Goal: Information Seeking & Learning: Learn about a topic

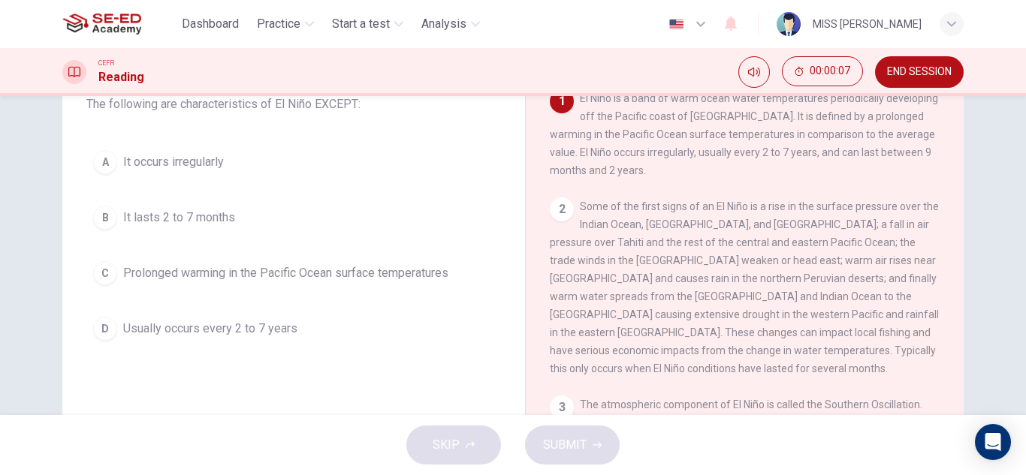
scroll to position [150, 0]
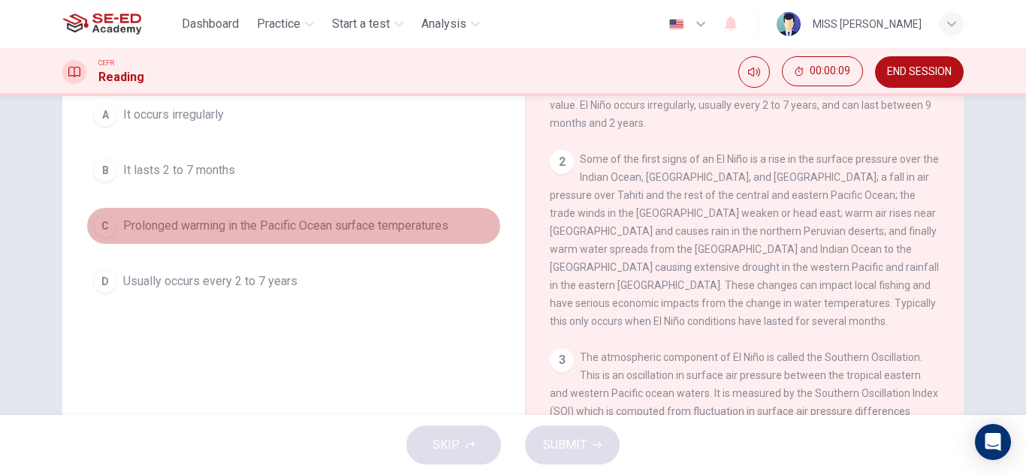
drag, startPoint x: 273, startPoint y: 222, endPoint x: 303, endPoint y: 227, distance: 29.6
click at [303, 227] on span "Prolonged warming in the Pacific Ocean surface temperatures" at bounding box center [285, 226] width 325 height 18
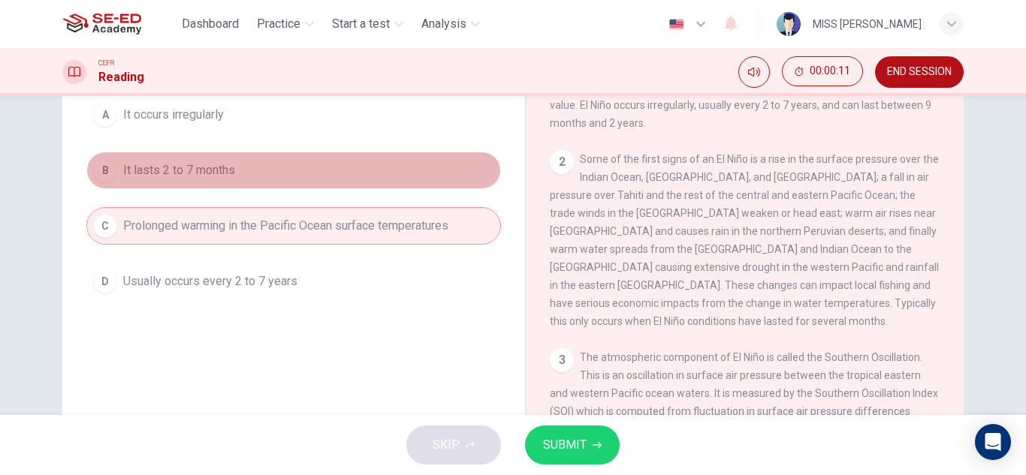
click at [209, 167] on span "It lasts 2 to 7 months" at bounding box center [179, 170] width 112 height 18
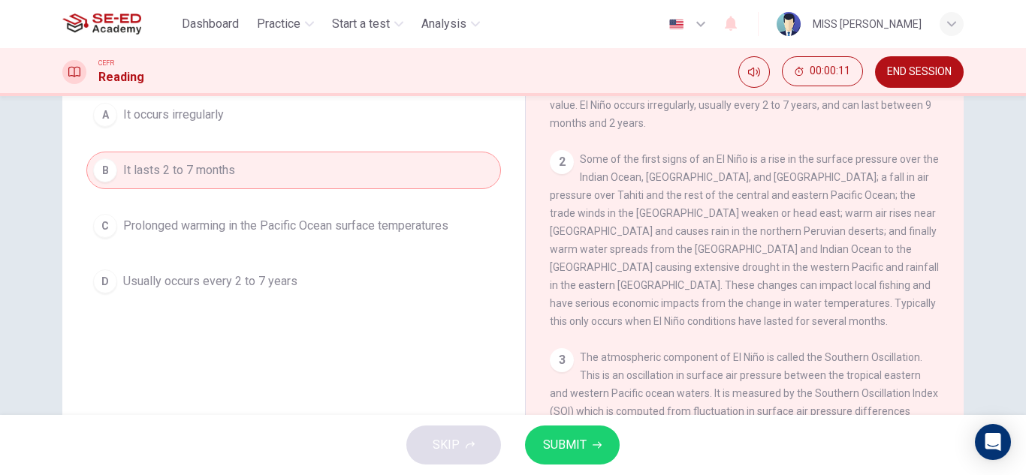
scroll to position [75, 0]
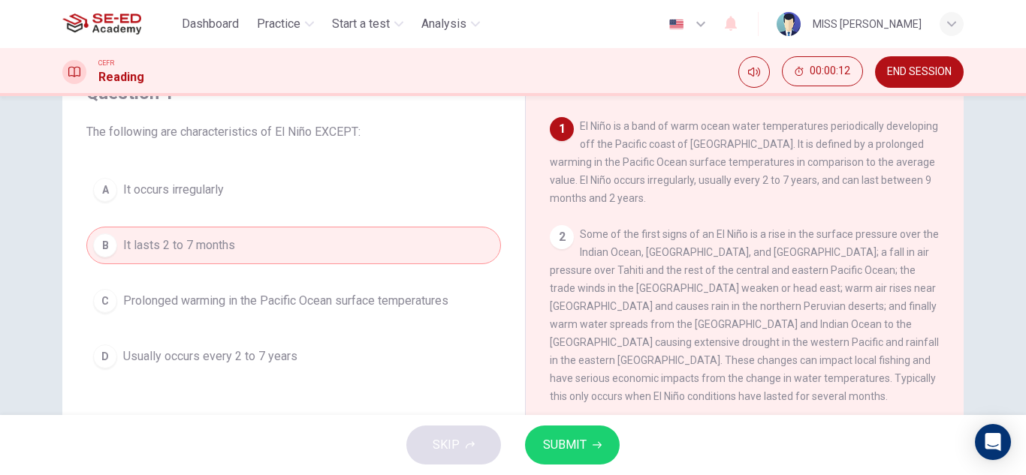
click at [220, 185] on span "It occurs irregularly" at bounding box center [173, 190] width 101 height 18
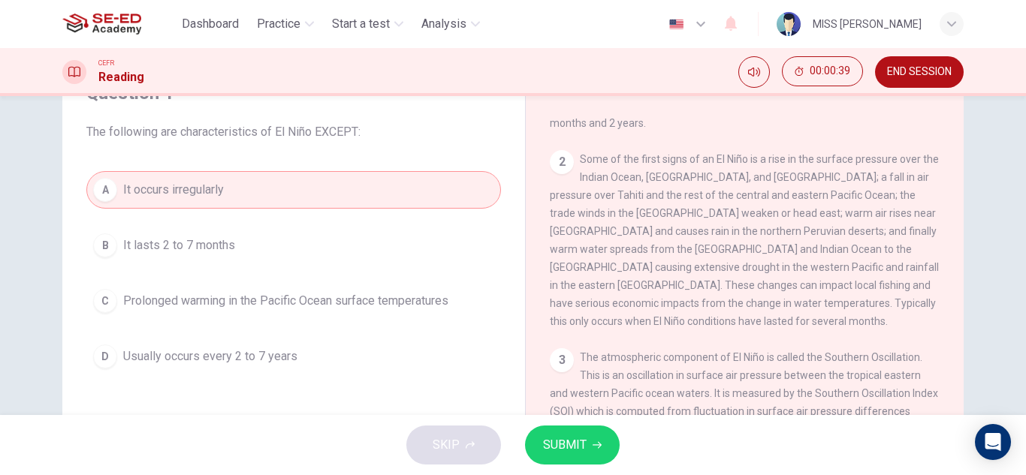
drag, startPoint x: 769, startPoint y: 202, endPoint x: 814, endPoint y: 254, distance: 68.7
click at [814, 254] on span "Some of the first signs of an El Niño is a rise in the surface pressure over th…" at bounding box center [744, 240] width 389 height 174
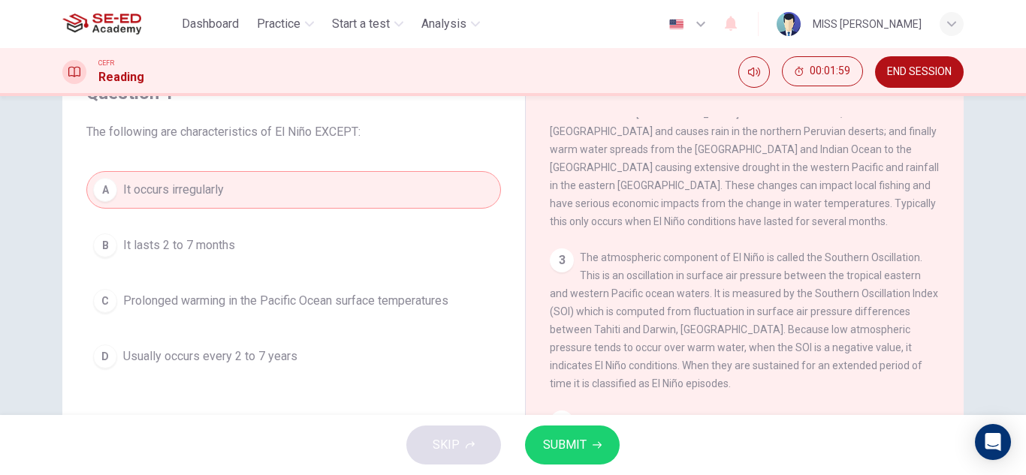
scroll to position [263, 0]
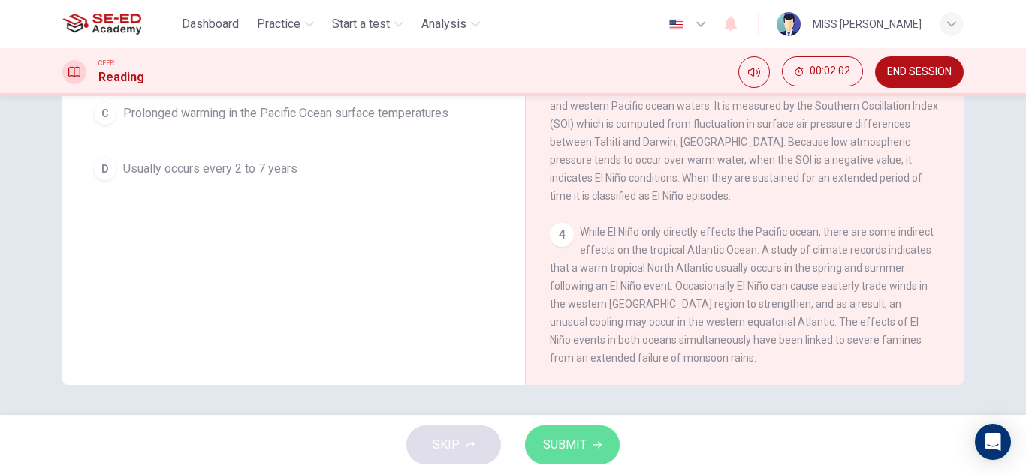
click at [555, 439] on span "SUBMIT" at bounding box center [565, 445] width 44 height 21
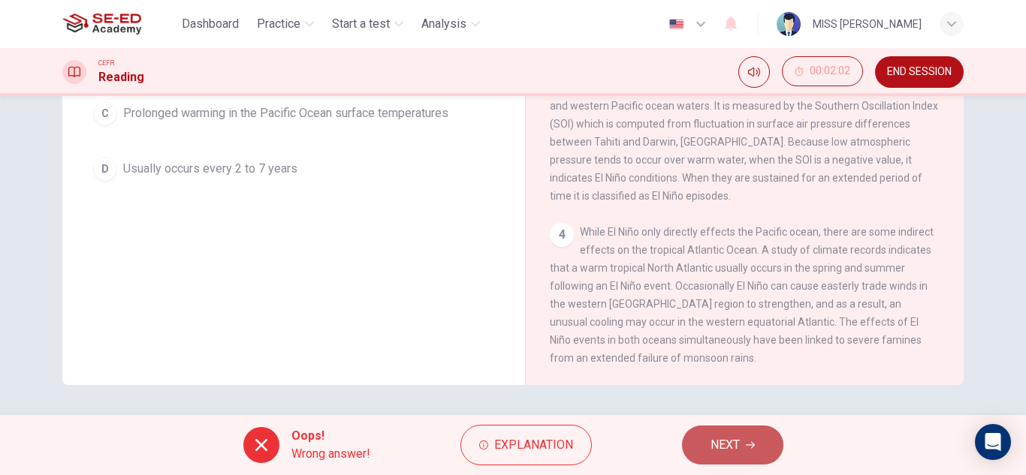
click at [760, 441] on button "NEXT" at bounding box center [732, 445] width 101 height 39
click at [760, 441] on div "Oops! Wrong answer! Explanation NEXT" at bounding box center [513, 445] width 1026 height 60
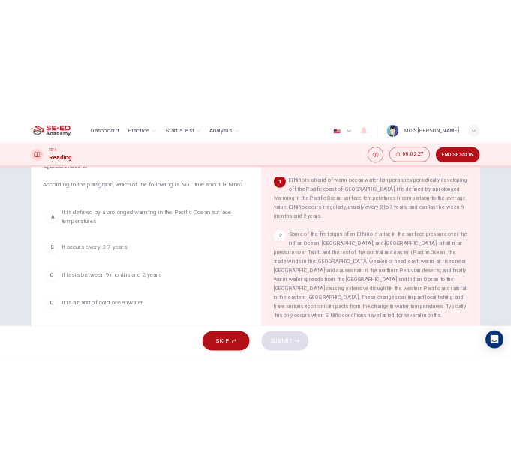
scroll to position [0, 0]
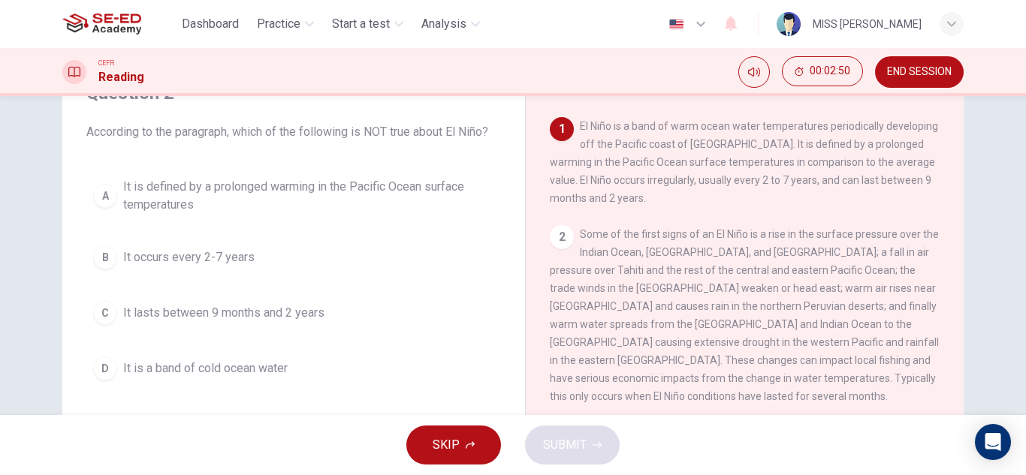
click at [186, 359] on button "D It is a band of cold ocean water" at bounding box center [293, 369] width 414 height 38
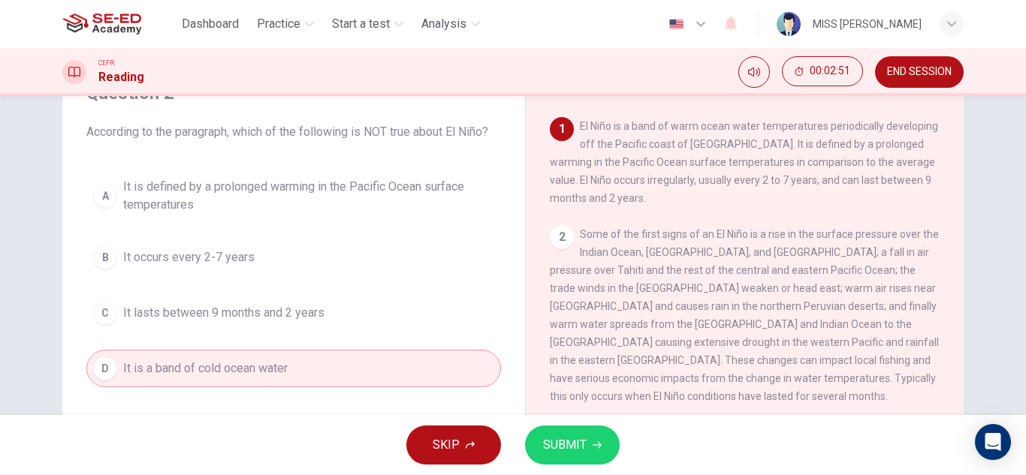
click at [612, 464] on div "SKIP SUBMIT" at bounding box center [513, 445] width 1026 height 60
click at [595, 450] on button "SUBMIT" at bounding box center [572, 445] width 95 height 39
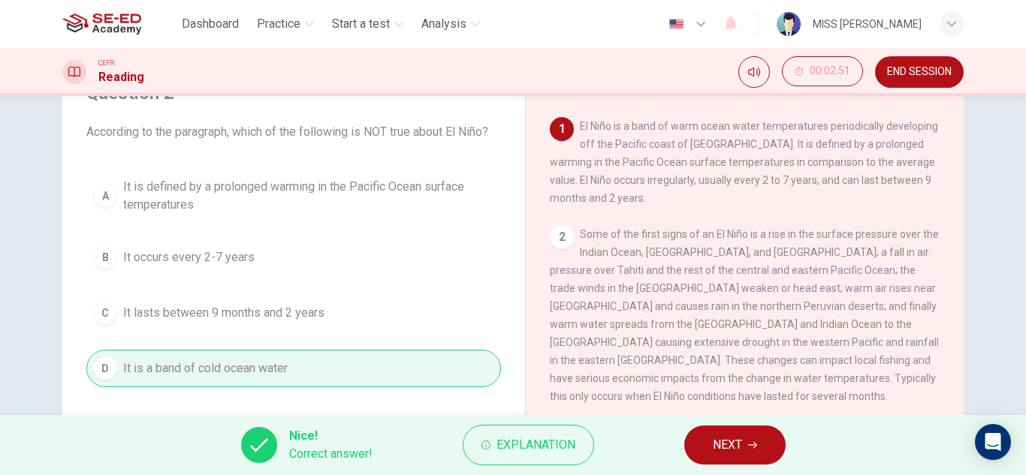
click at [759, 460] on button "NEXT" at bounding box center [734, 445] width 101 height 39
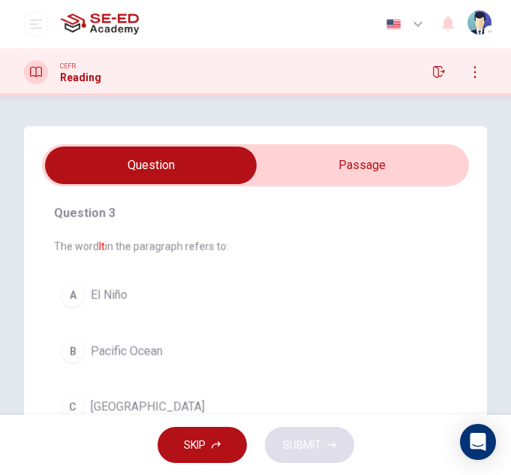
click at [390, 166] on input "checkbox" at bounding box center [151, 165] width 641 height 38
checkbox input "true"
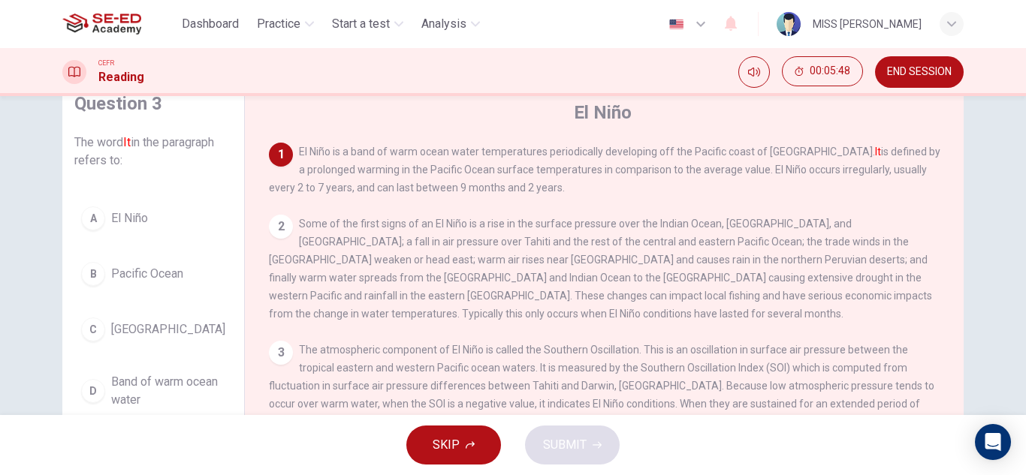
scroll to position [75, 0]
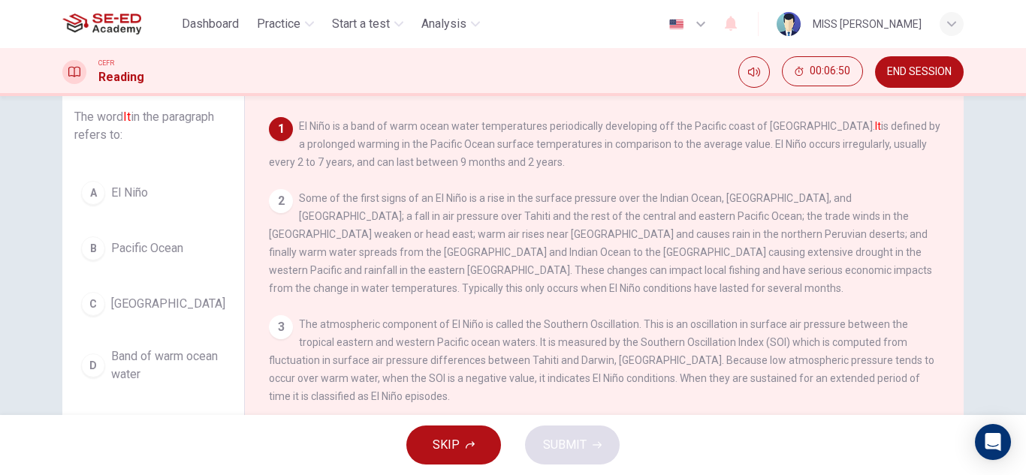
click at [115, 197] on button "A El Niño" at bounding box center [153, 193] width 158 height 38
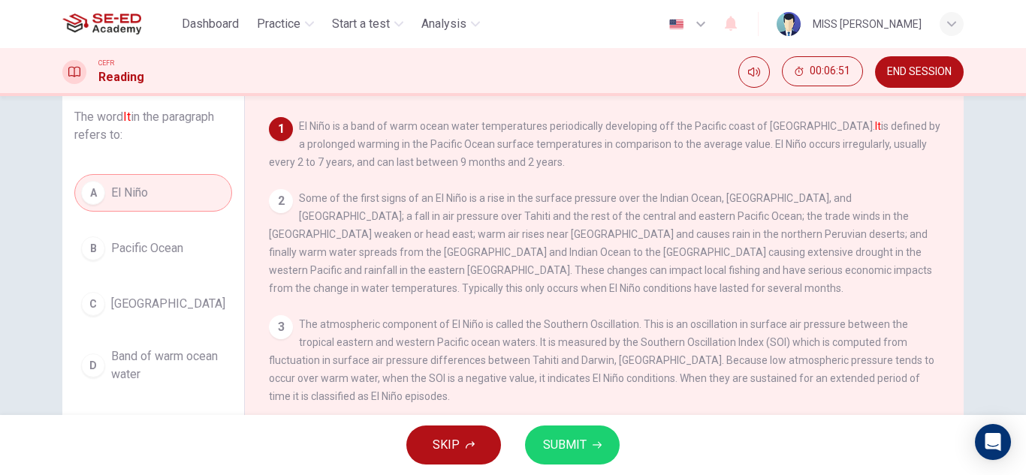
click at [559, 444] on span "SUBMIT" at bounding box center [565, 445] width 44 height 21
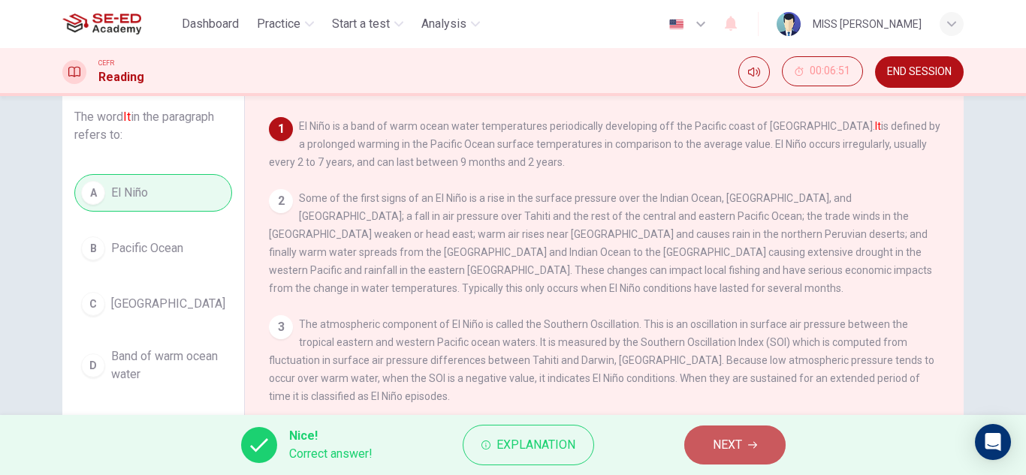
click at [695, 448] on button "NEXT" at bounding box center [734, 445] width 101 height 39
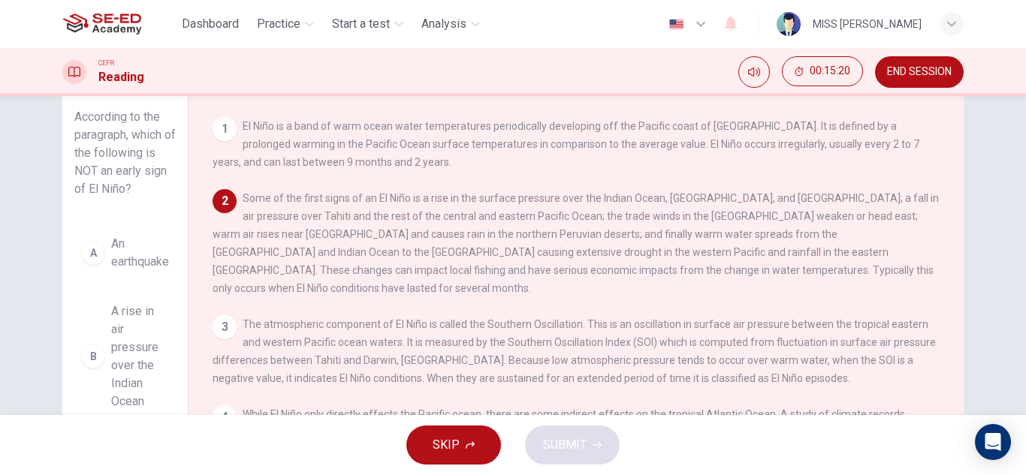
click at [163, 235] on span "An earthquake" at bounding box center [140, 253] width 58 height 36
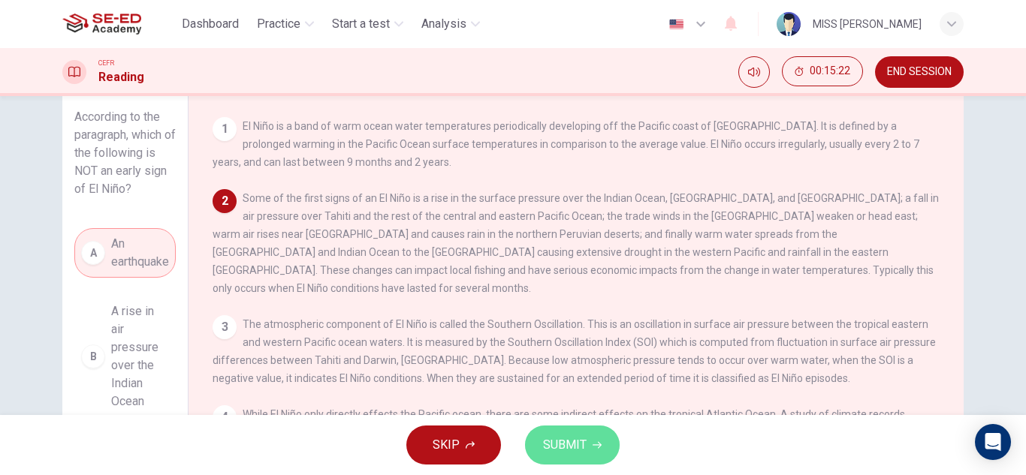
click at [585, 446] on span "SUBMIT" at bounding box center [565, 445] width 44 height 21
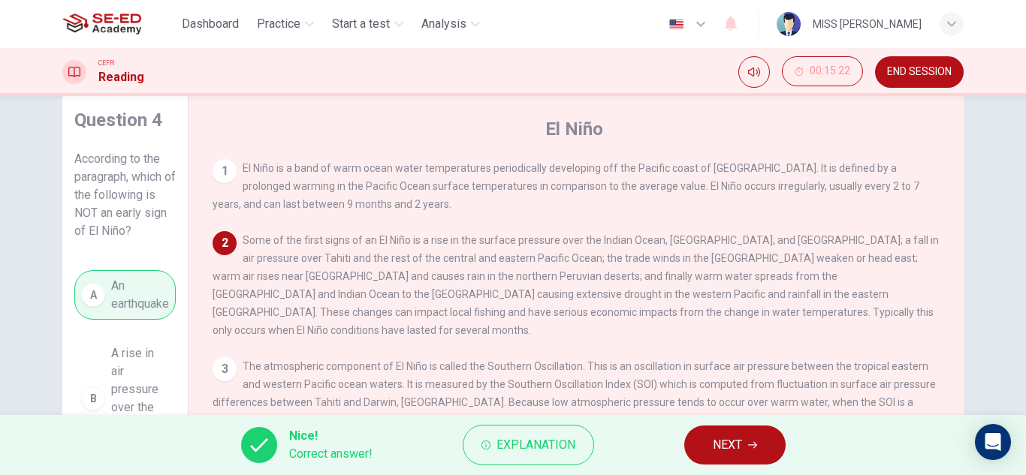
scroll to position [0, 0]
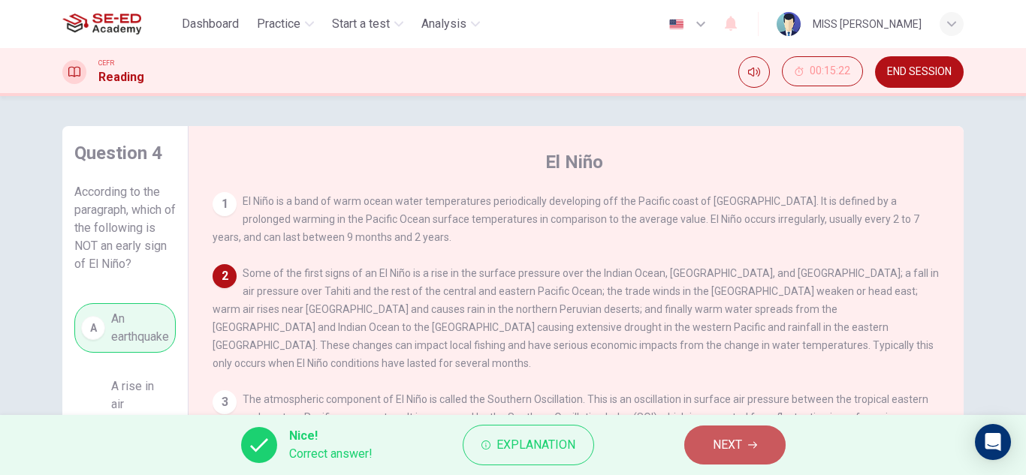
click at [728, 447] on span "NEXT" at bounding box center [727, 445] width 29 height 21
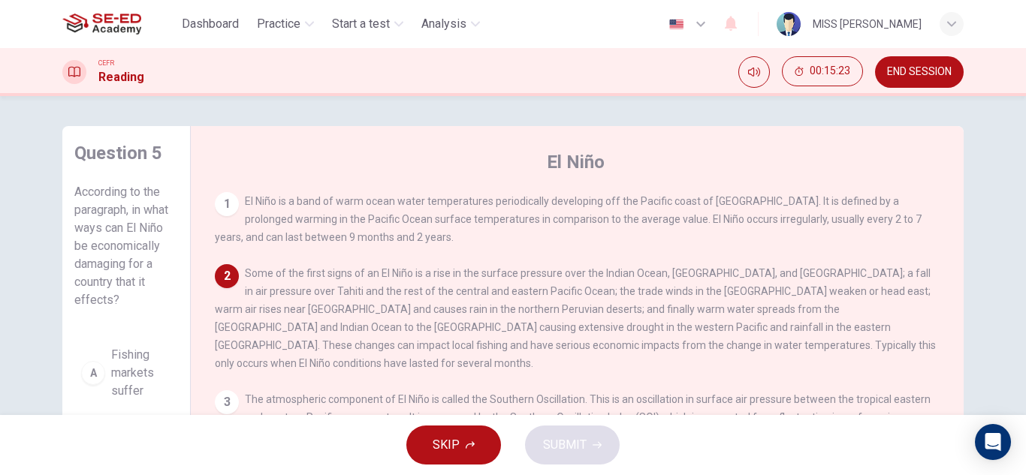
scroll to position [75, 0]
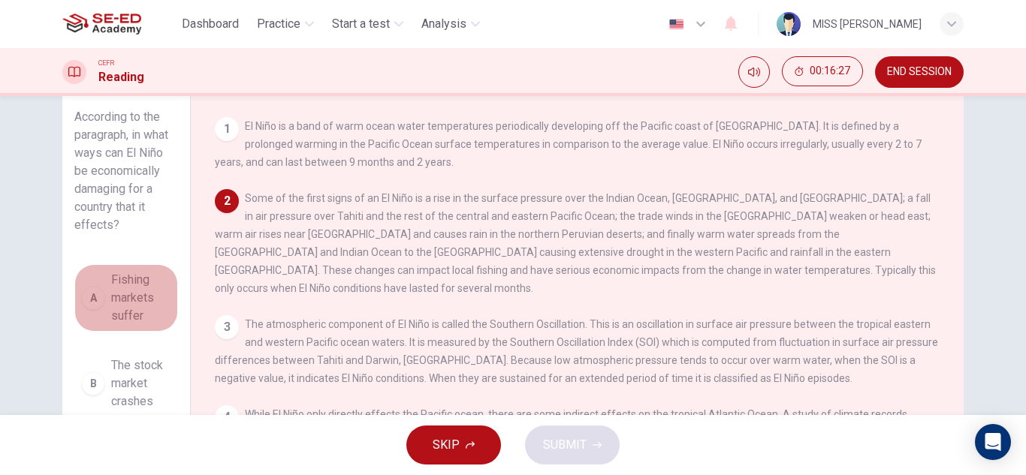
click at [178, 264] on button "A Fishing markets suffer" at bounding box center [126, 298] width 104 height 68
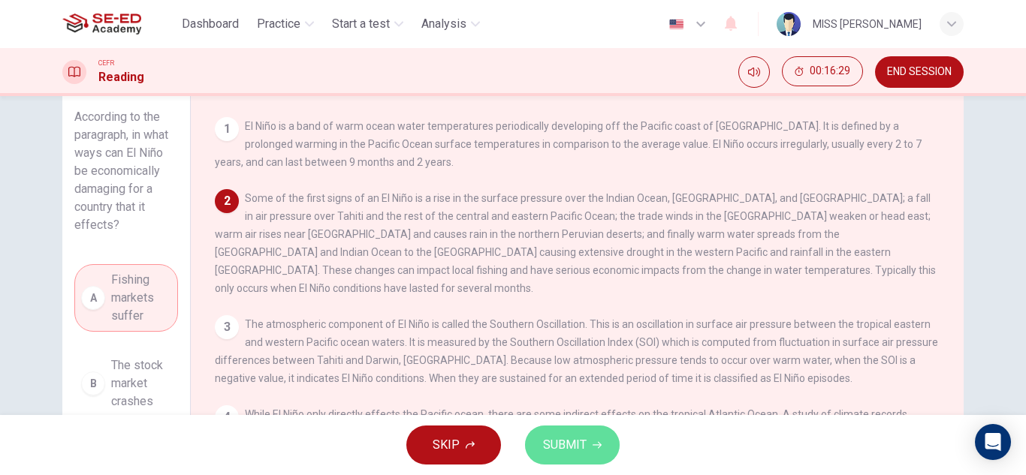
click at [582, 441] on span "SUBMIT" at bounding box center [565, 445] width 44 height 21
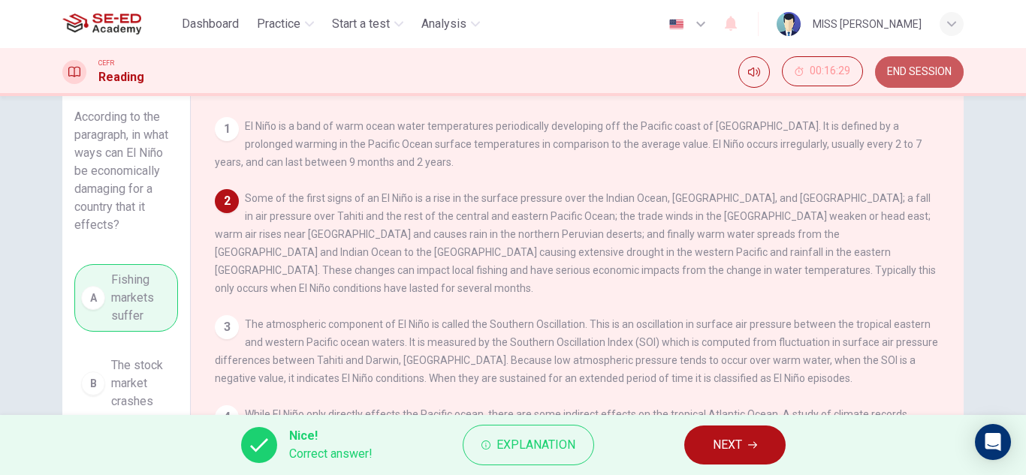
click at [927, 75] on span "END SESSION" at bounding box center [919, 72] width 65 height 12
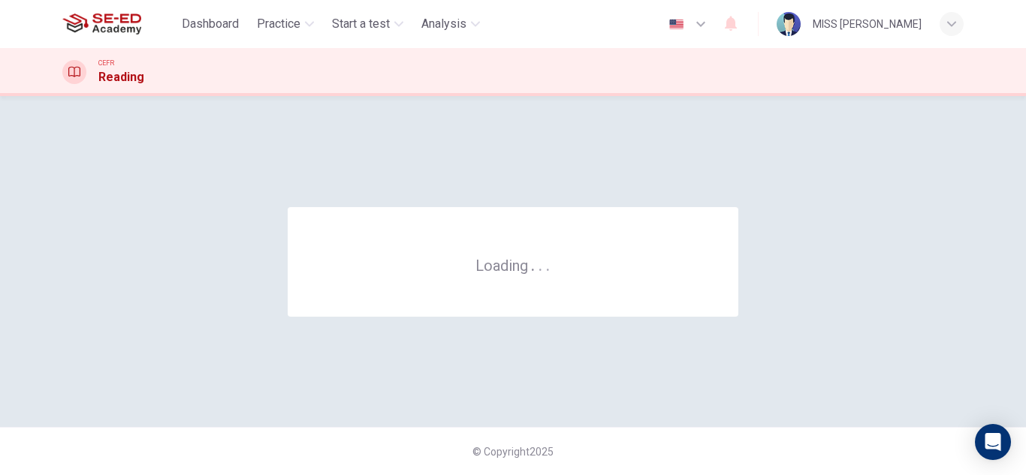
scroll to position [0, 0]
